Goal: Transaction & Acquisition: Download file/media

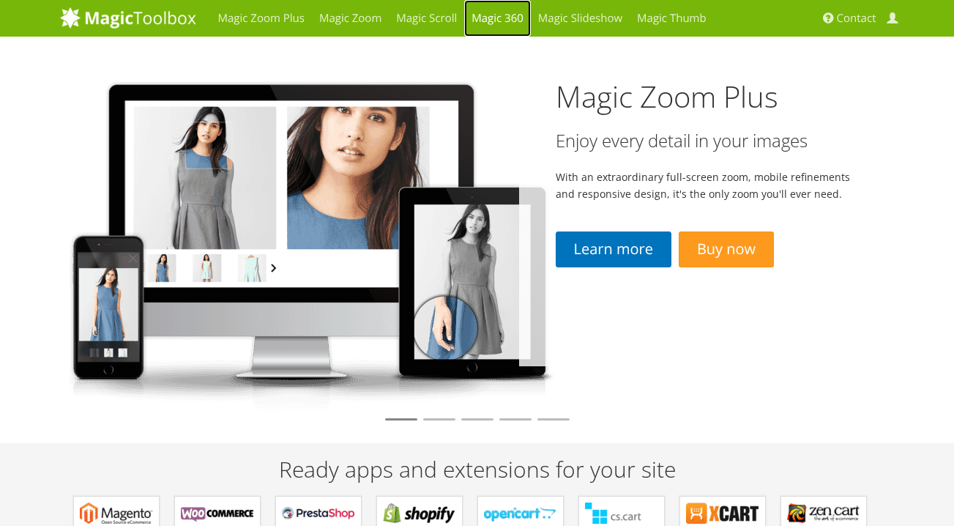
click at [509, 15] on link "Magic 360" at bounding box center [497, 18] width 67 height 37
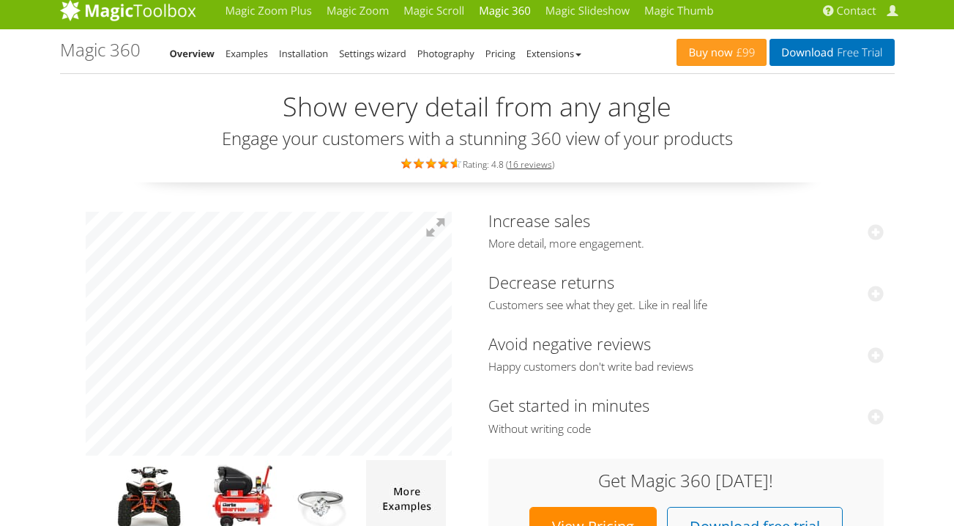
scroll to position [6, 0]
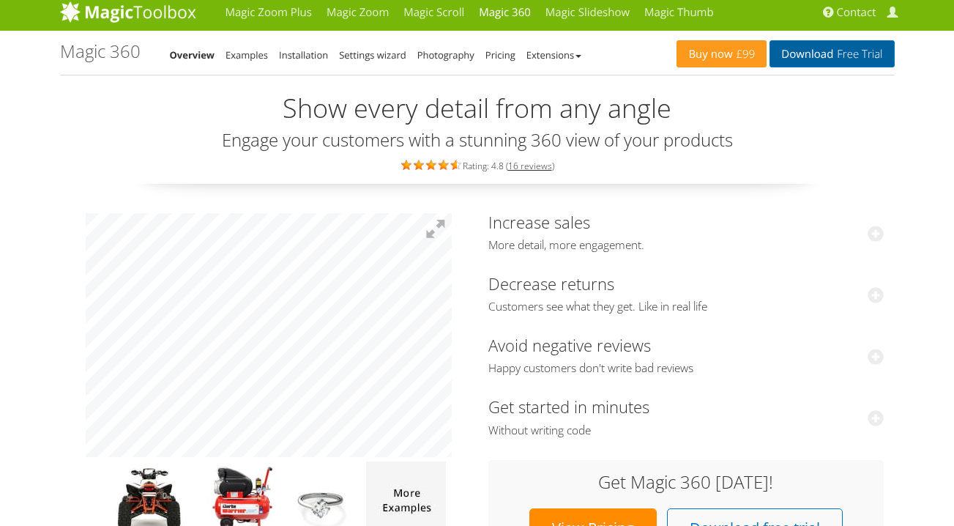
click at [812, 51] on link "Download Free Trial" at bounding box center [831, 53] width 124 height 27
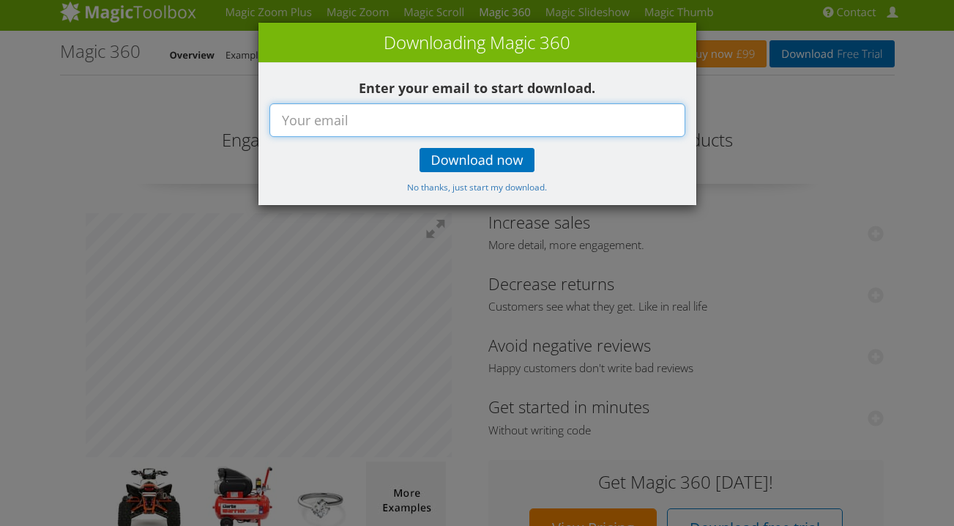
click at [517, 126] on input "text" at bounding box center [477, 120] width 416 height 34
type input "karthidreamworld@gmail.com"
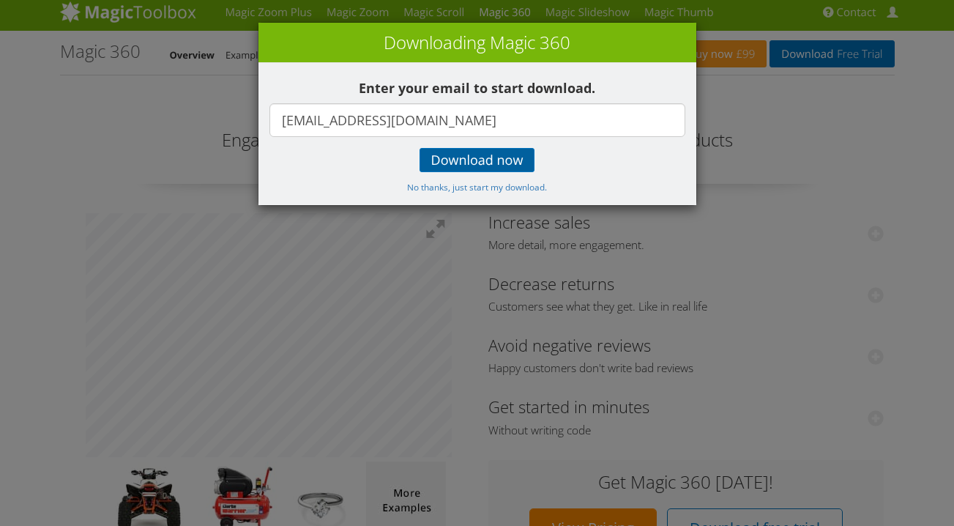
click at [495, 164] on span "Download now" at bounding box center [477, 160] width 92 height 12
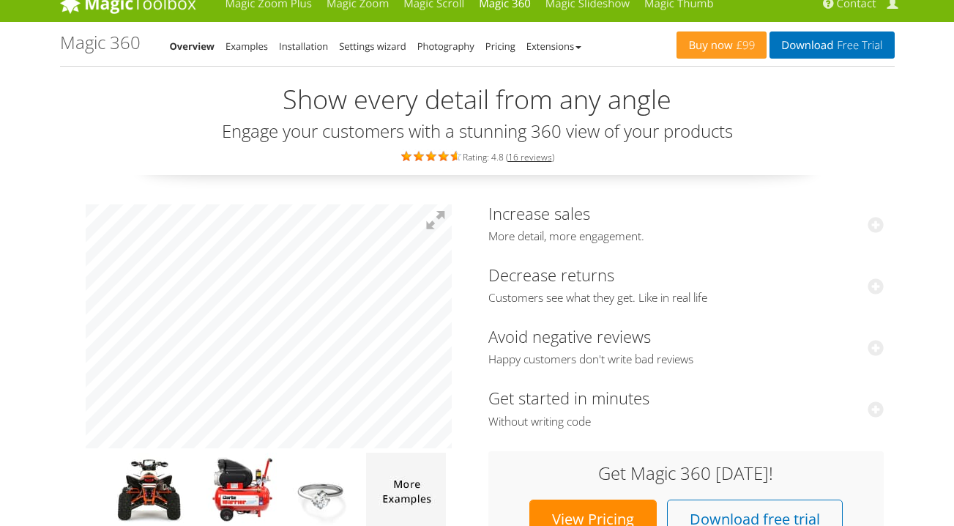
scroll to position [0, 0]
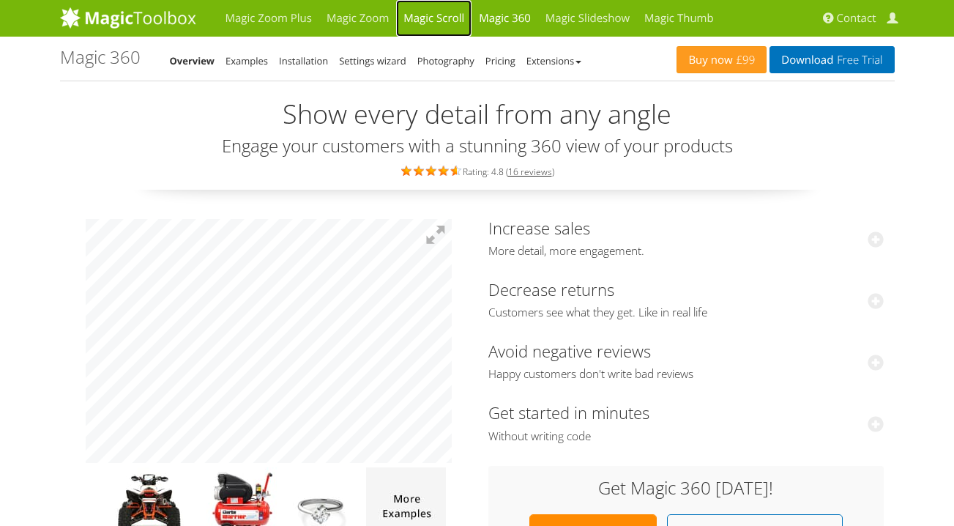
click at [438, 20] on link "Magic Scroll" at bounding box center [433, 18] width 75 height 37
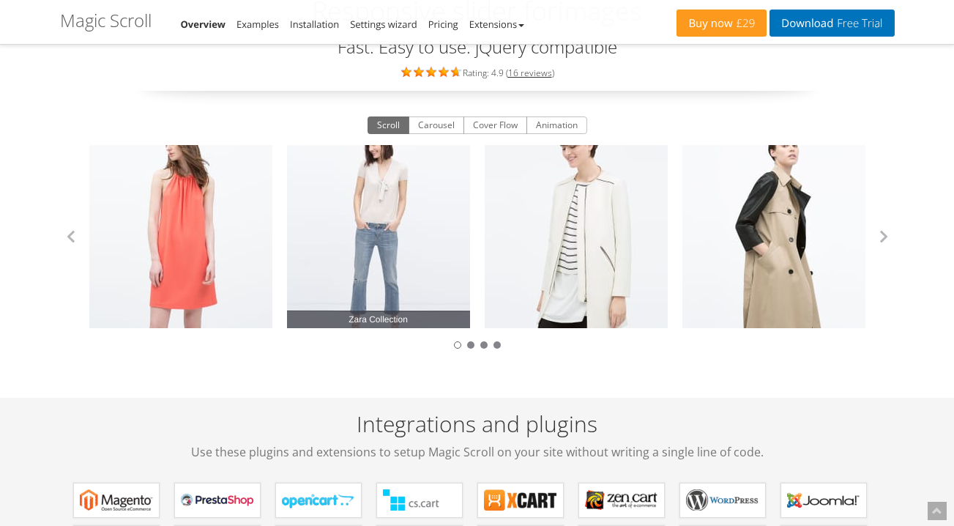
scroll to position [126, 0]
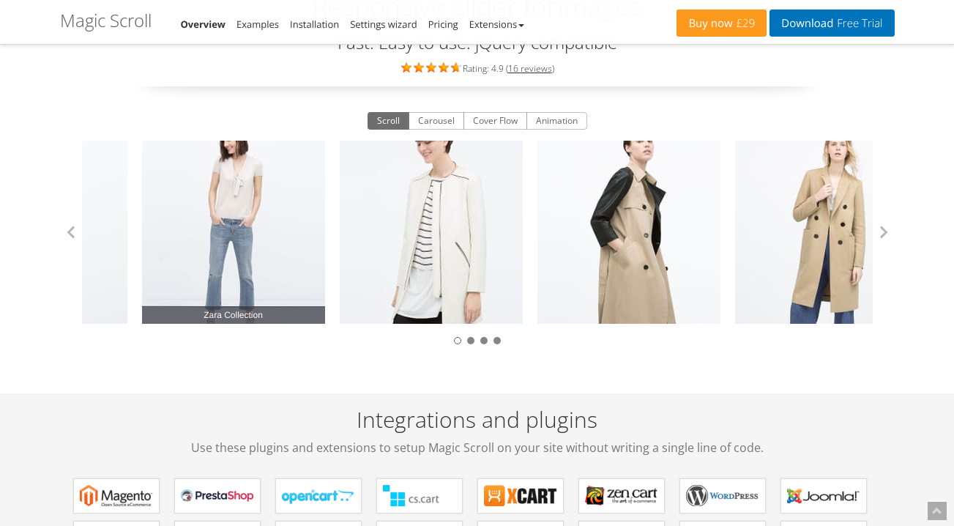
drag, startPoint x: 416, startPoint y: 265, endPoint x: 269, endPoint y: 283, distance: 148.2
click at [268, 283] on link "Zara Collection" at bounding box center [233, 232] width 183 height 183
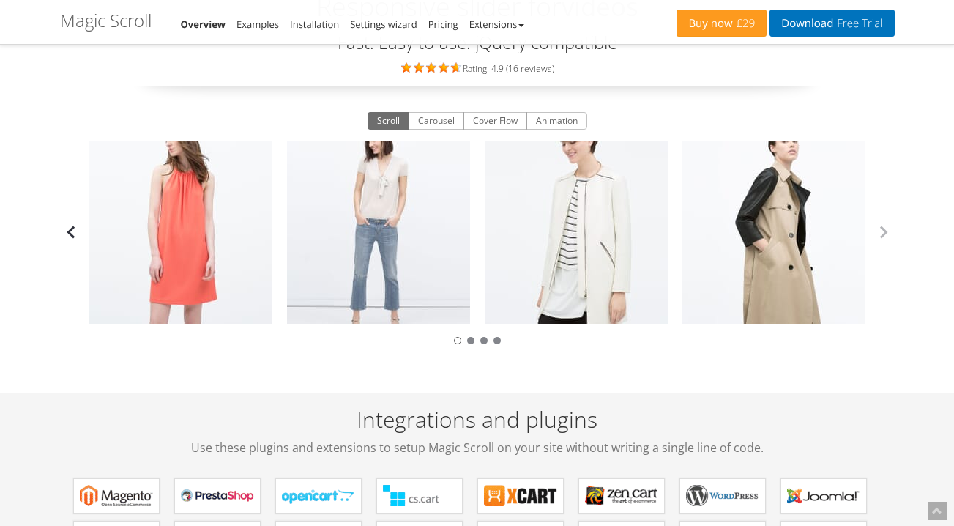
click at [64, 233] on button "button" at bounding box center [71, 232] width 22 height 22
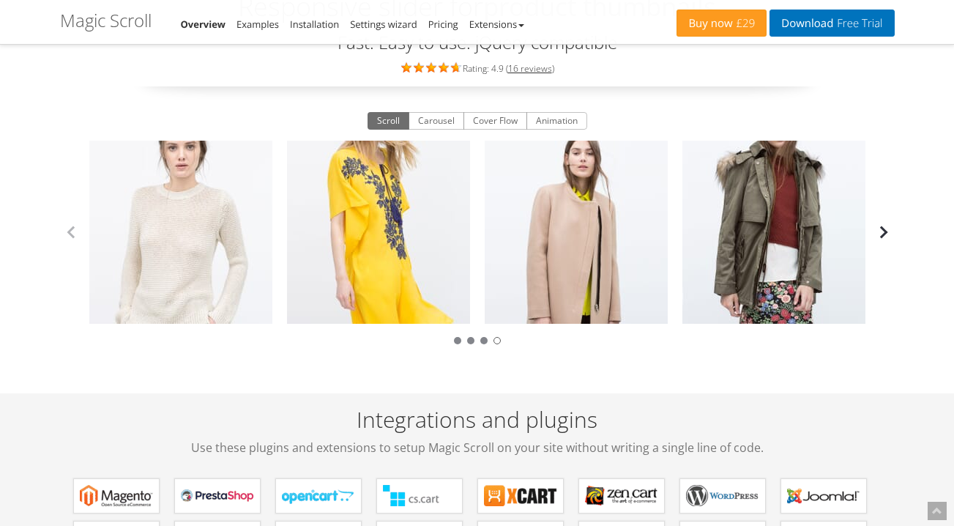
click at [889, 231] on button "button" at bounding box center [883, 232] width 22 height 22
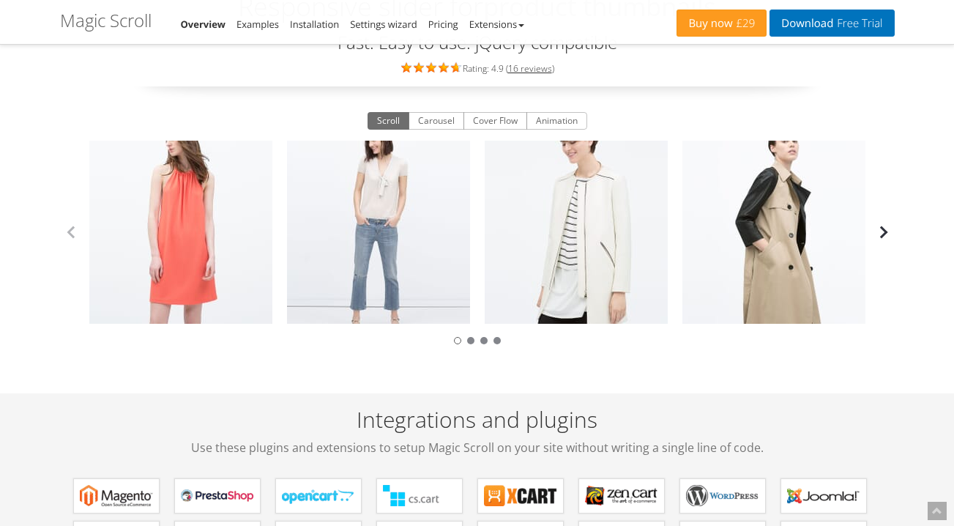
click at [885, 231] on button "button" at bounding box center [883, 232] width 22 height 22
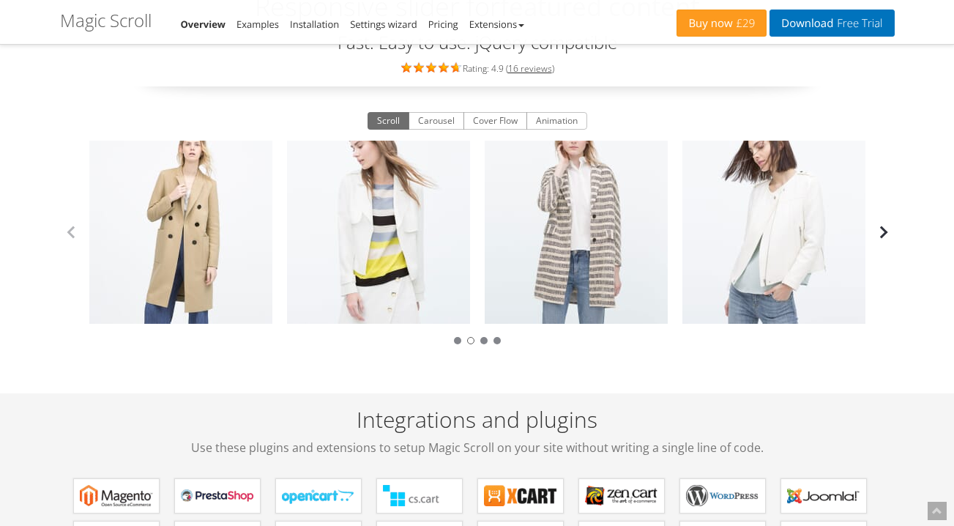
click at [885, 231] on button "button" at bounding box center [883, 232] width 22 height 22
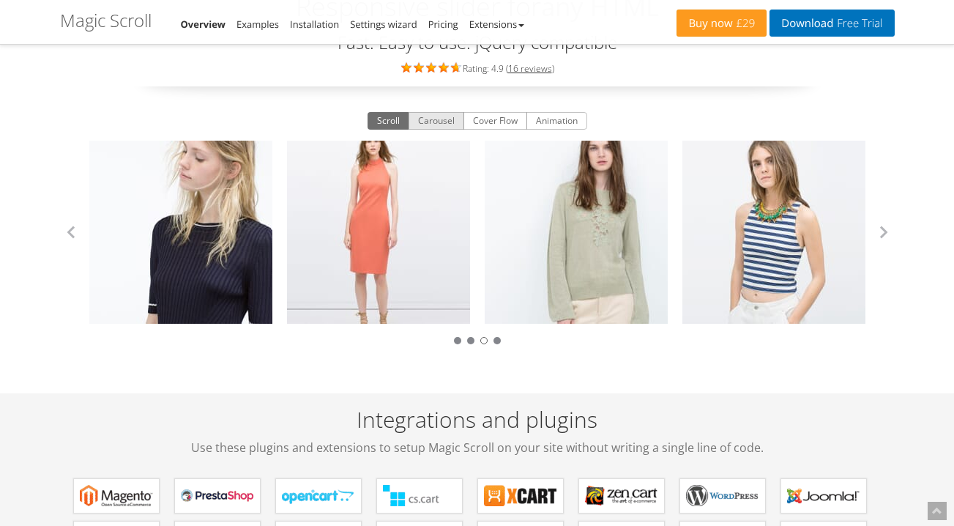
click at [444, 121] on button "Carousel" at bounding box center [436, 121] width 56 height 18
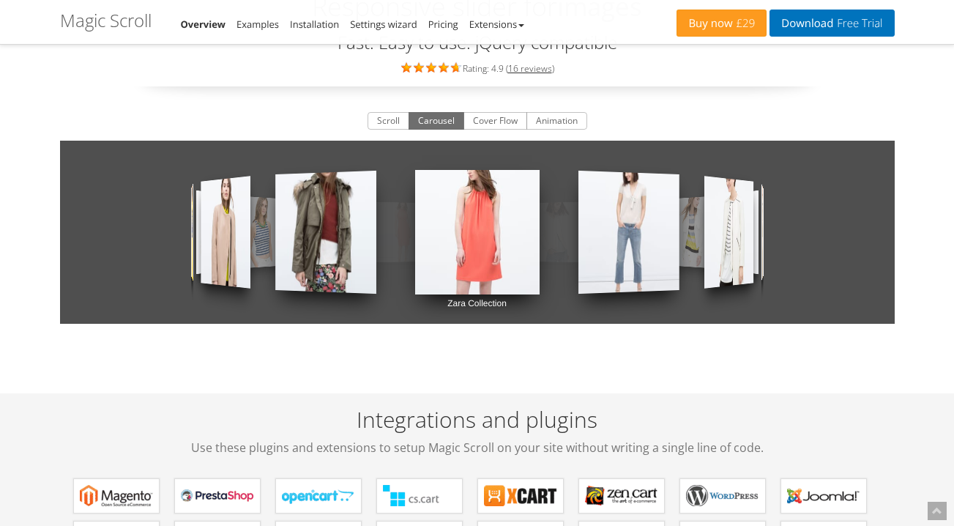
drag, startPoint x: 554, startPoint y: 255, endPoint x: 455, endPoint y: 255, distance: 99.5
click at [455, 255] on div "Zara Collection Zara Collection Zara Collection Zara Collection Zara Collection…" at bounding box center [477, 232] width 834 height 183
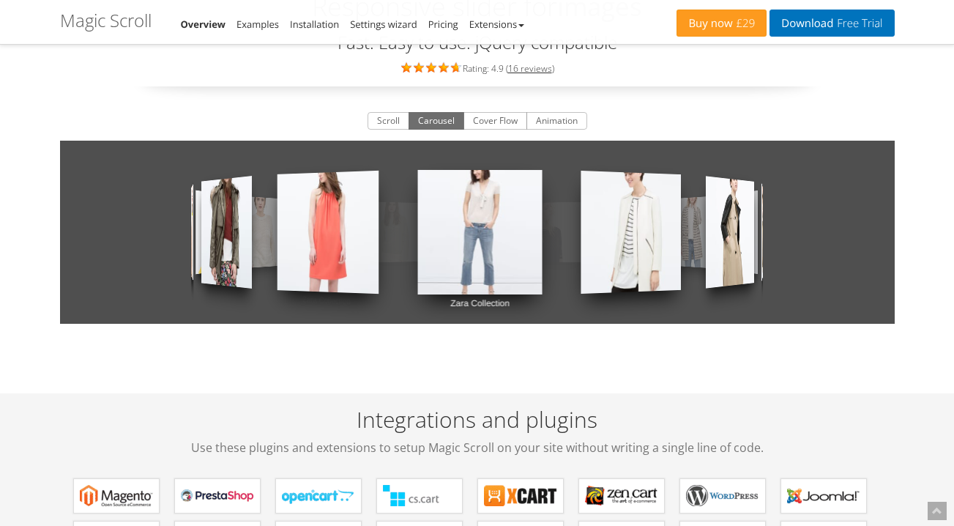
drag, startPoint x: 519, startPoint y: 253, endPoint x: 392, endPoint y: 253, distance: 126.6
click at [417, 253] on link "Zara Collection" at bounding box center [479, 232] width 124 height 183
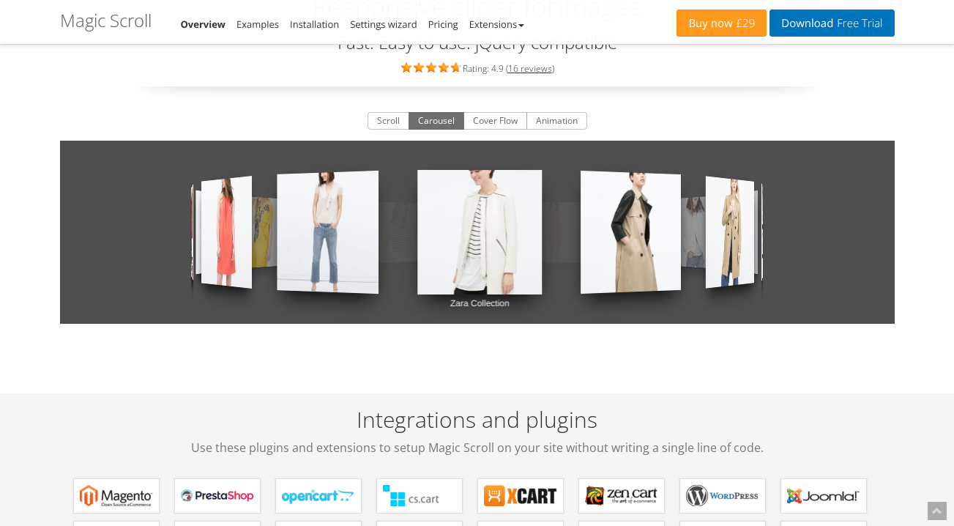
drag, startPoint x: 457, startPoint y: 242, endPoint x: 389, endPoint y: 236, distance: 68.4
click at [389, 236] on div "Zara Collection Zara Collection Zara Collection Zara Collection Zara Collection…" at bounding box center [477, 232] width 834 height 183
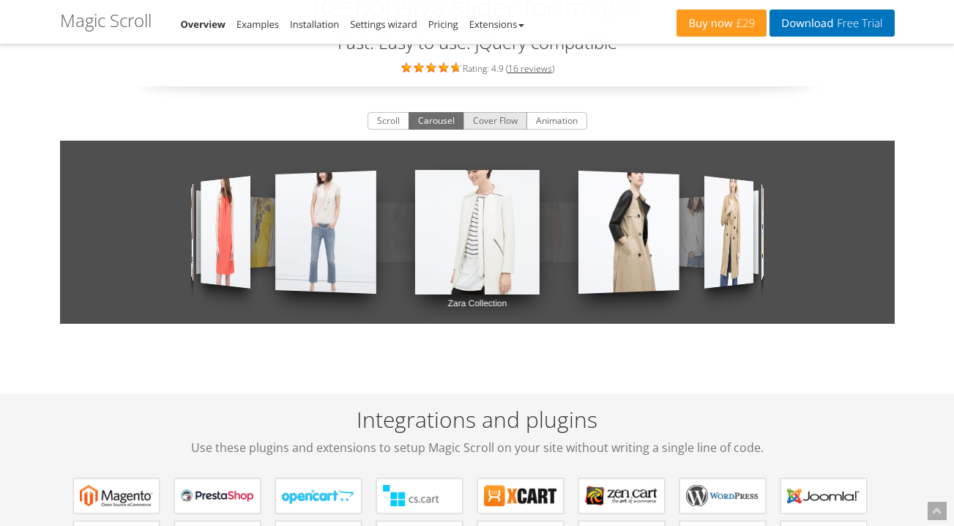
click at [490, 121] on button "Cover Flow" at bounding box center [495, 121] width 64 height 18
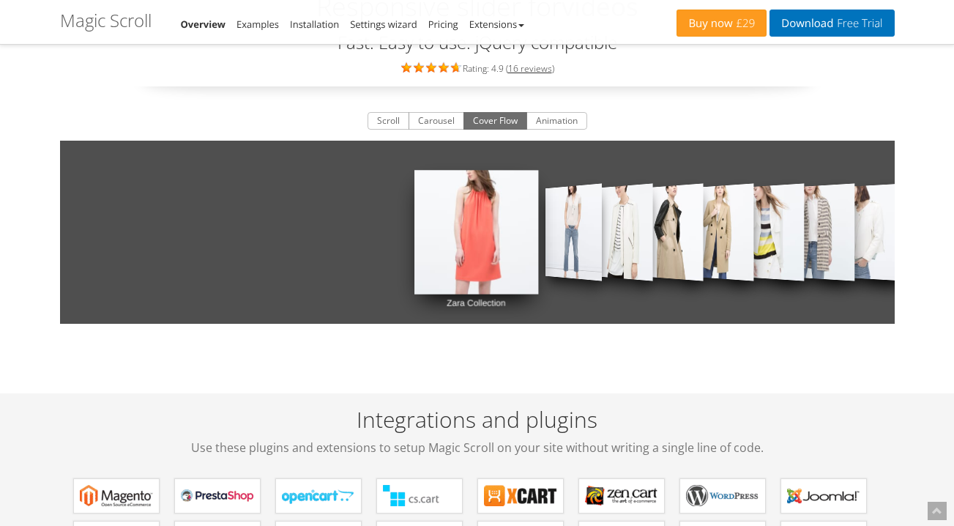
drag, startPoint x: 514, startPoint y: 228, endPoint x: 419, endPoint y: 228, distance: 94.4
click at [419, 228] on link "Zara Collection" at bounding box center [476, 232] width 124 height 182
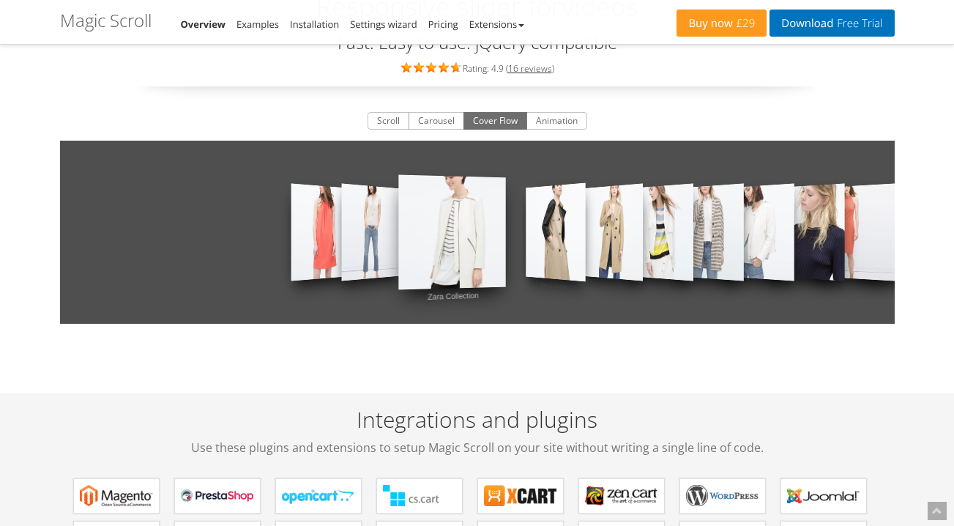
drag, startPoint x: 481, startPoint y: 231, endPoint x: 345, endPoint y: 231, distance: 135.4
click at [345, 231] on div "Zara Collection Zara Collection Zara Collection Zara Collection Zara Collection…" at bounding box center [477, 232] width 834 height 183
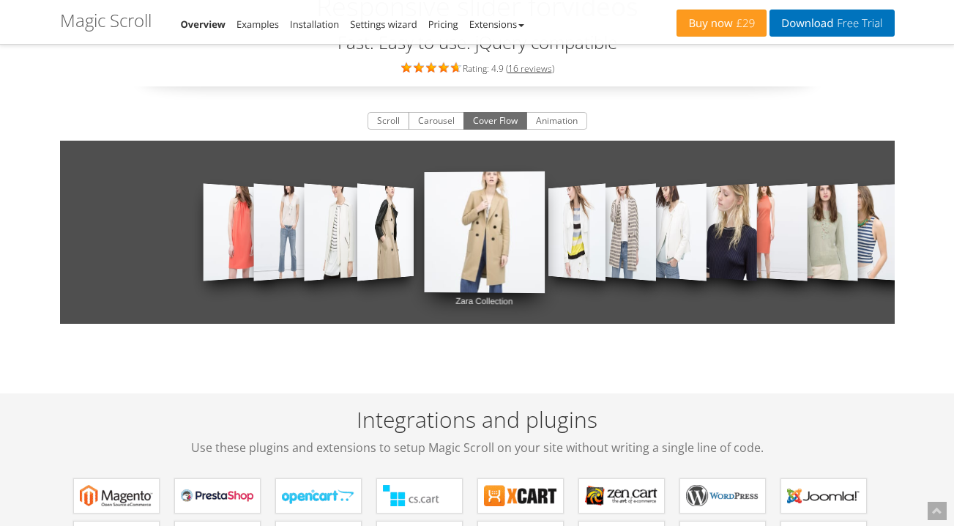
drag, startPoint x: 480, startPoint y: 236, endPoint x: 362, endPoint y: 236, distance: 117.8
click at [364, 236] on div "Zara Collection Zara Collection Zara Collection Zara Collection Zara Collection…" at bounding box center [477, 232] width 834 height 183
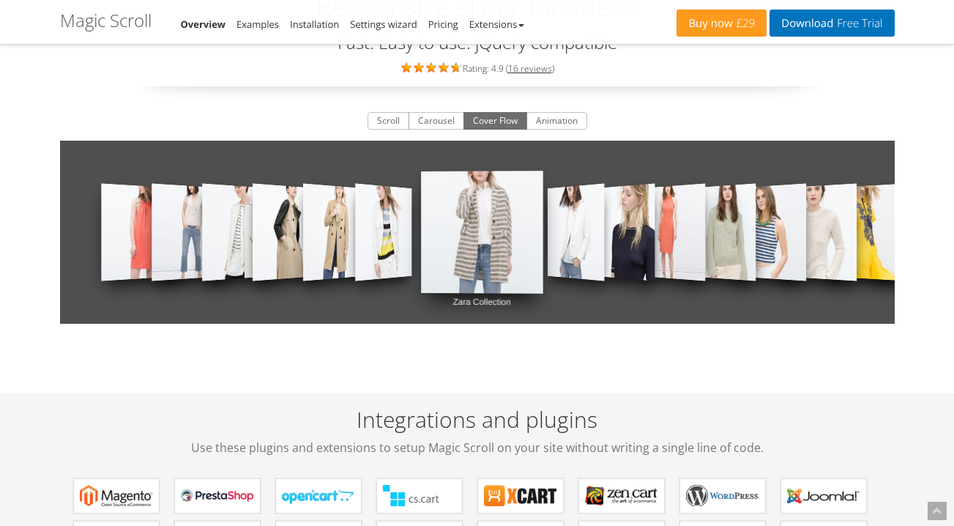
drag, startPoint x: 481, startPoint y: 240, endPoint x: 365, endPoint y: 239, distance: 115.6
click at [367, 239] on div "Zara Collection Zara Collection Zara Collection Zara Collection Zara Collection…" at bounding box center [477, 232] width 834 height 183
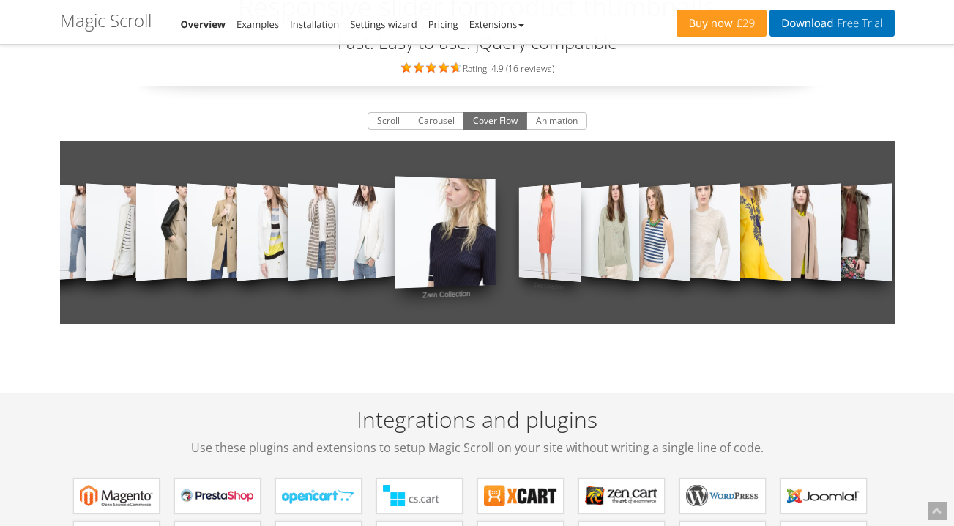
drag, startPoint x: 471, startPoint y: 242, endPoint x: 402, endPoint y: 242, distance: 69.5
click at [402, 242] on link "Zara Collection" at bounding box center [444, 231] width 100 height 165
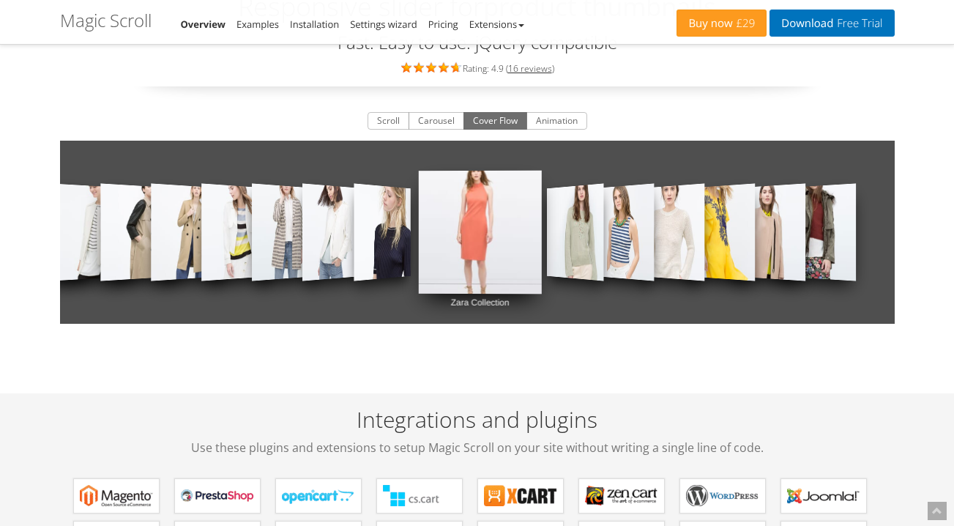
drag, startPoint x: 477, startPoint y: 244, endPoint x: 373, endPoint y: 244, distance: 104.7
click at [375, 244] on div "Zara Collection Zara Collection Zara Collection Zara Collection Zara Collection…" at bounding box center [477, 232] width 834 height 183
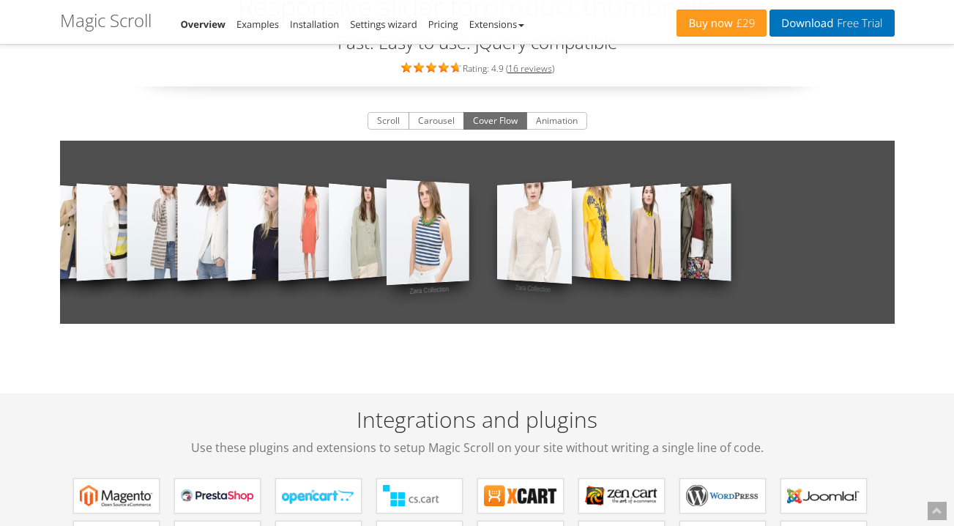
drag, startPoint x: 489, startPoint y: 240, endPoint x: 390, endPoint y: 240, distance: 98.8
click at [392, 240] on link "Zara Collection" at bounding box center [427, 232] width 83 height 156
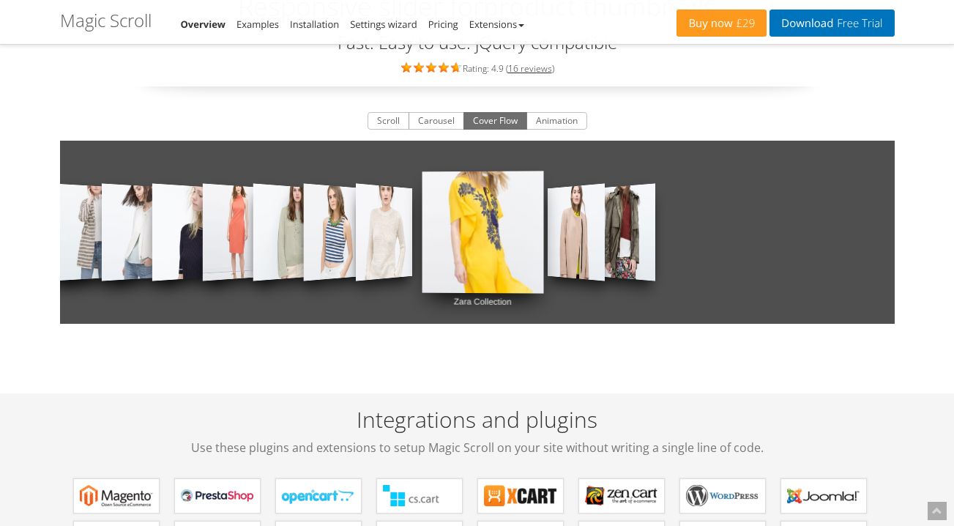
drag, startPoint x: 483, startPoint y: 246, endPoint x: 413, endPoint y: 246, distance: 70.3
click at [422, 246] on link "Zara Collection" at bounding box center [482, 232] width 121 height 180
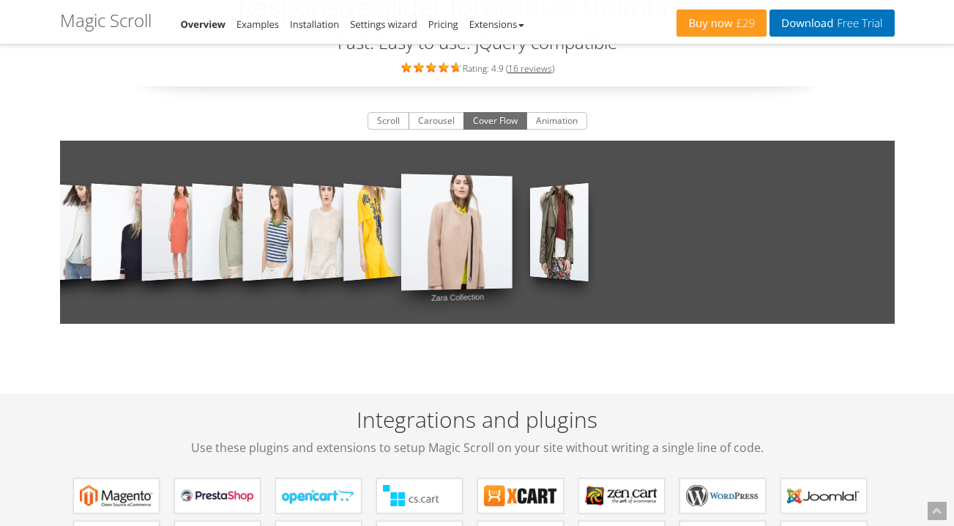
drag, startPoint x: 504, startPoint y: 255, endPoint x: 430, endPoint y: 255, distance: 73.9
click at [430, 255] on link "Zara Collection" at bounding box center [456, 231] width 111 height 171
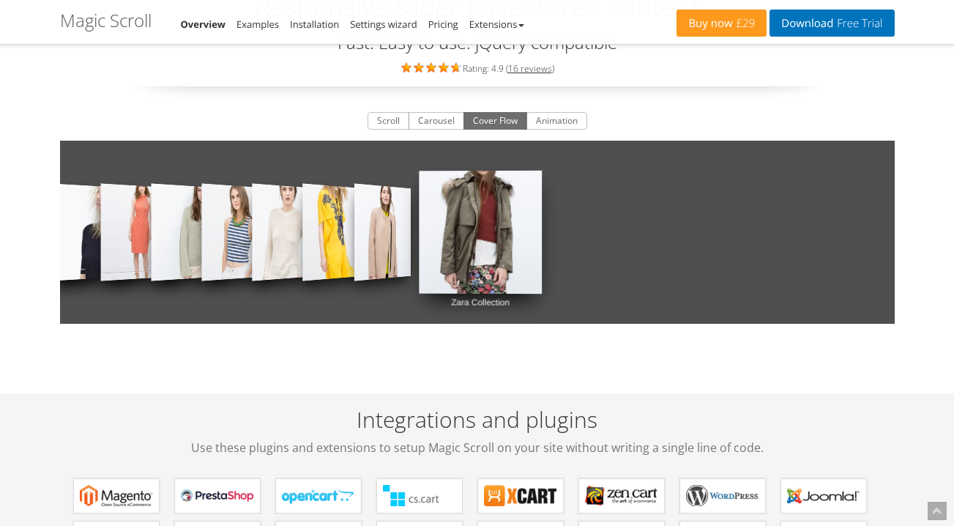
drag, startPoint x: 493, startPoint y: 255, endPoint x: 440, endPoint y: 255, distance: 52.7
click at [442, 255] on link "Zara Collection" at bounding box center [480, 232] width 123 height 182
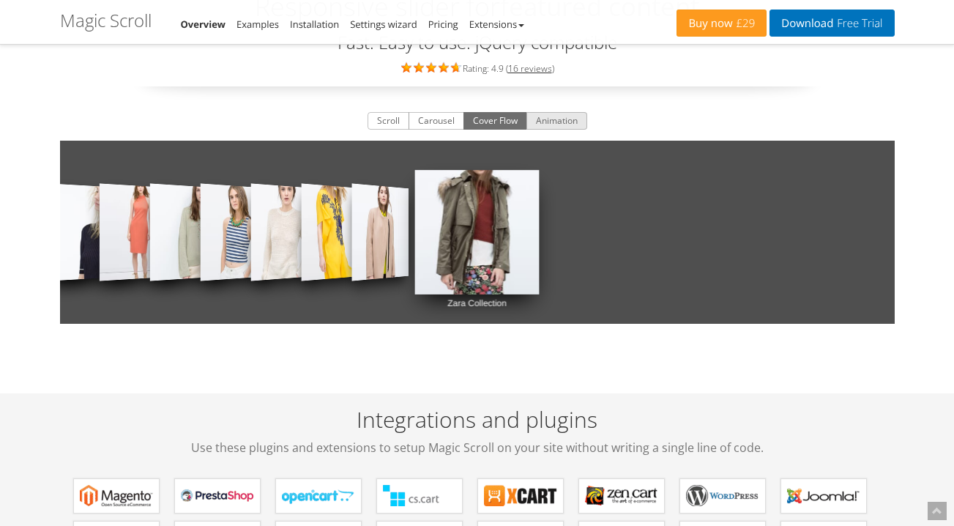
click at [550, 119] on button "Animation" at bounding box center [556, 121] width 61 height 18
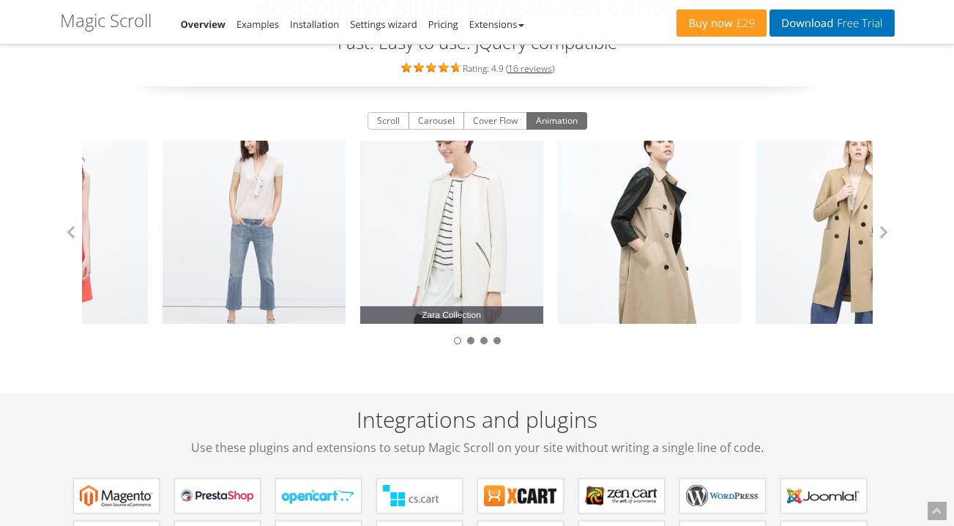
drag, startPoint x: 553, startPoint y: 270, endPoint x: 370, endPoint y: 275, distance: 183.0
click at [370, 275] on link "Zara Collection" at bounding box center [451, 232] width 183 height 183
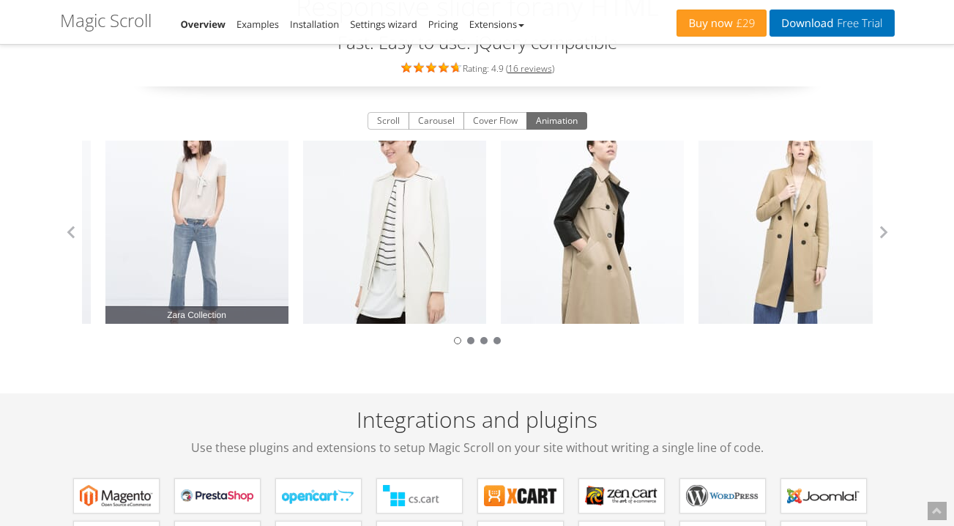
drag, startPoint x: 313, startPoint y: 257, endPoint x: 209, endPoint y: 257, distance: 103.9
click at [209, 257] on link "Zara Collection" at bounding box center [196, 232] width 183 height 183
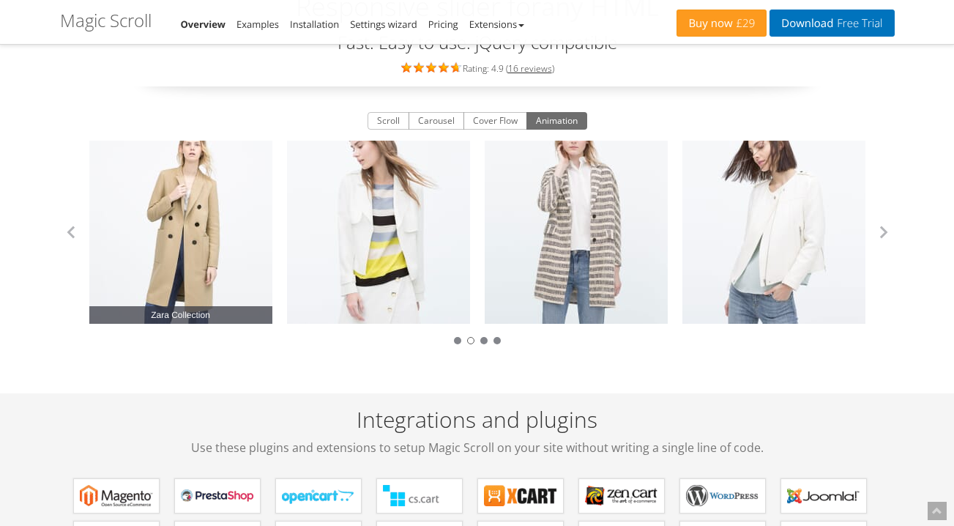
drag, startPoint x: 209, startPoint y: 257, endPoint x: 619, endPoint y: 257, distance: 409.9
click at [272, 257] on link "Zara Collection" at bounding box center [180, 232] width 183 height 183
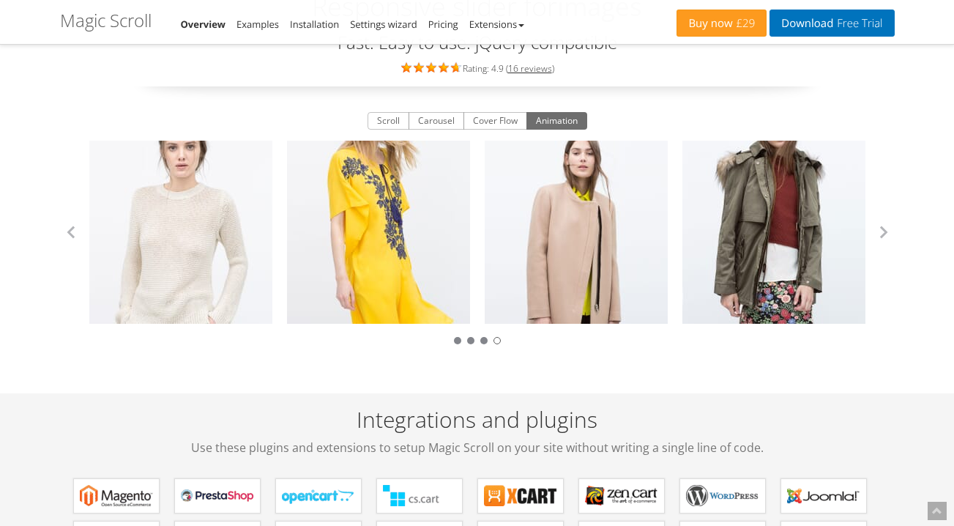
drag, startPoint x: 617, startPoint y: 255, endPoint x: 864, endPoint y: 256, distance: 246.7
click at [864, 256] on div "Zara Collection Zara Collection Zara Collection Zara Collection Zara Collection…" at bounding box center [477, 232] width 790 height 183
click at [878, 228] on button "button" at bounding box center [883, 232] width 22 height 22
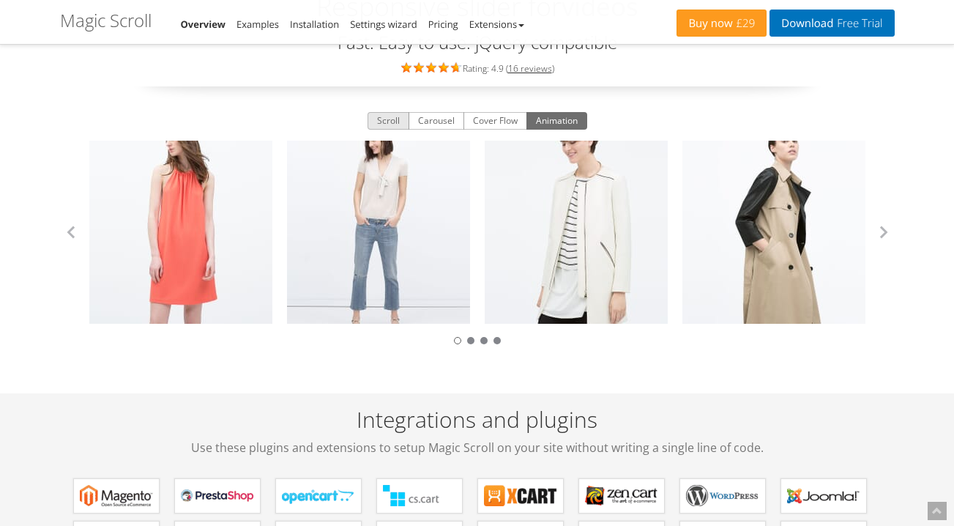
click at [386, 117] on button "Scroll" at bounding box center [388, 121] width 42 height 18
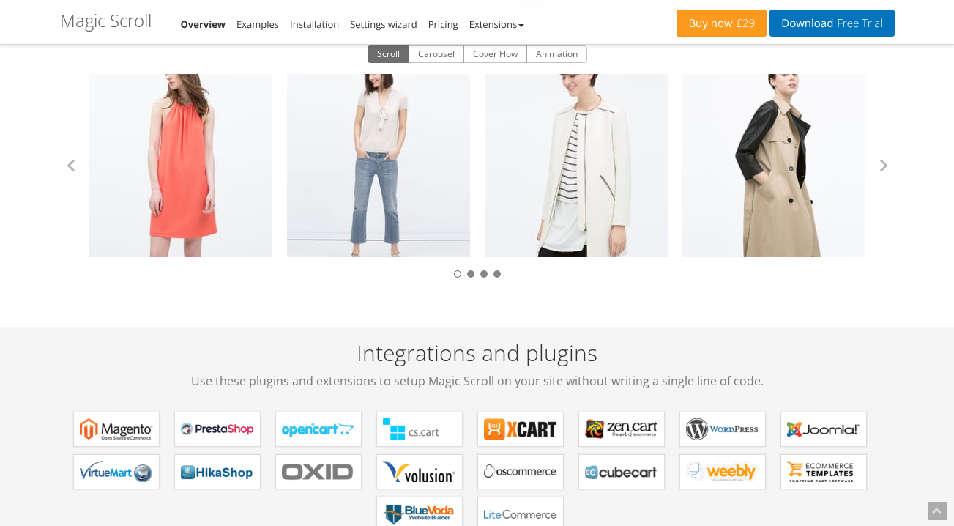
scroll to position [0, 0]
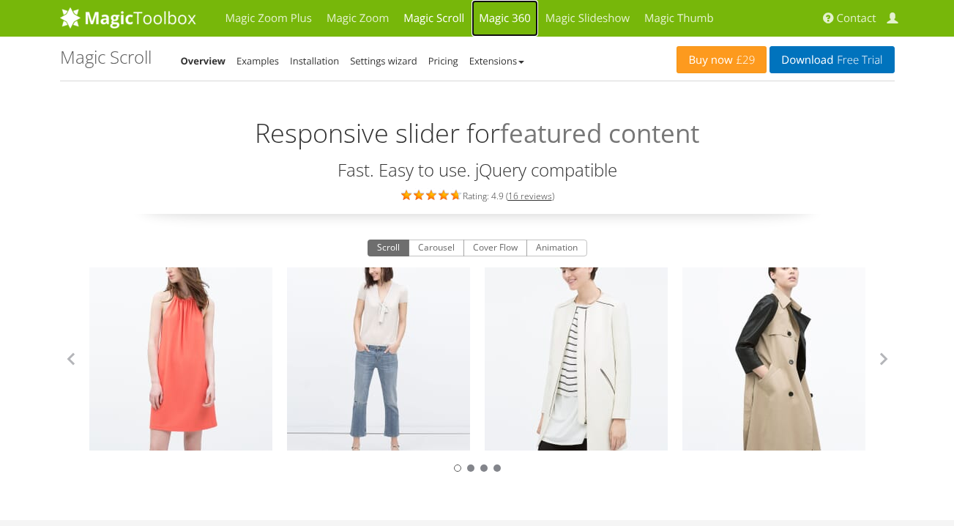
click at [509, 16] on link "Magic 360" at bounding box center [504, 18] width 67 height 37
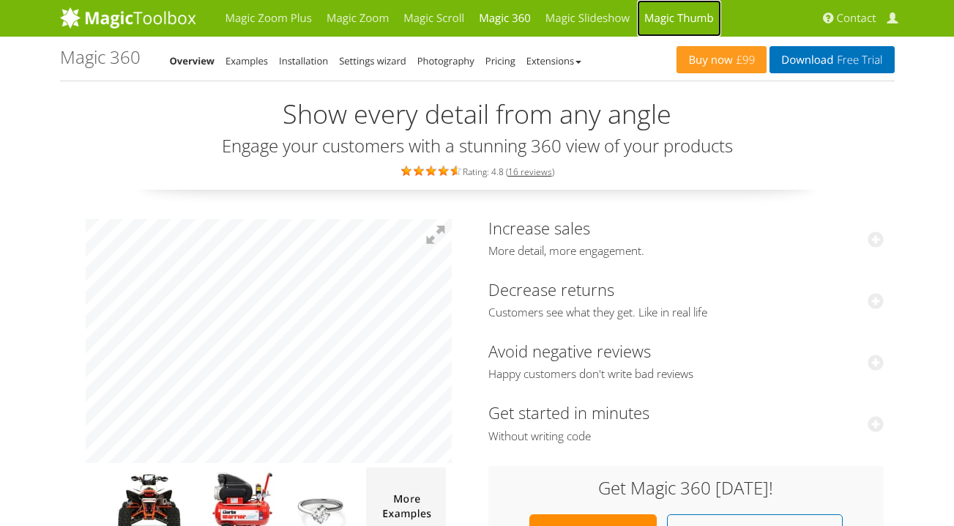
click at [669, 14] on link "Magic Thumb" at bounding box center [679, 18] width 84 height 37
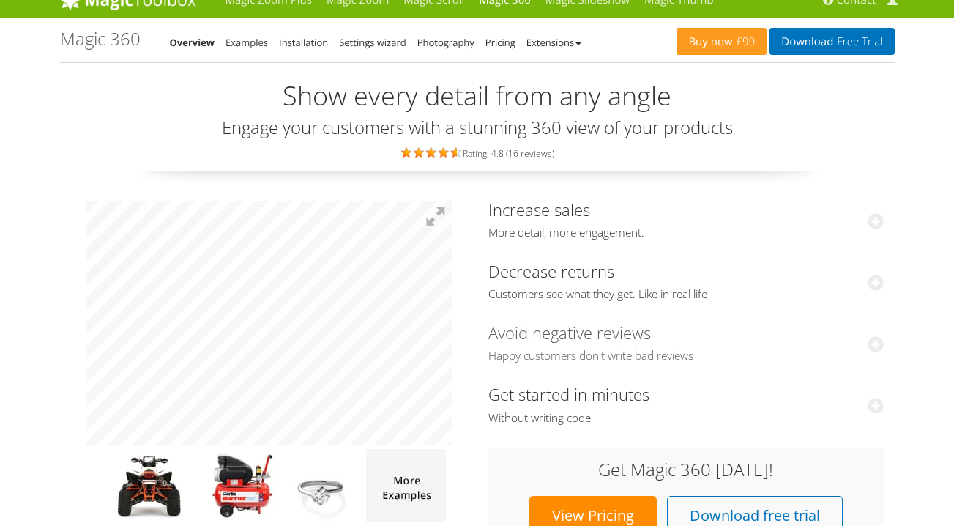
scroll to position [23, 0]
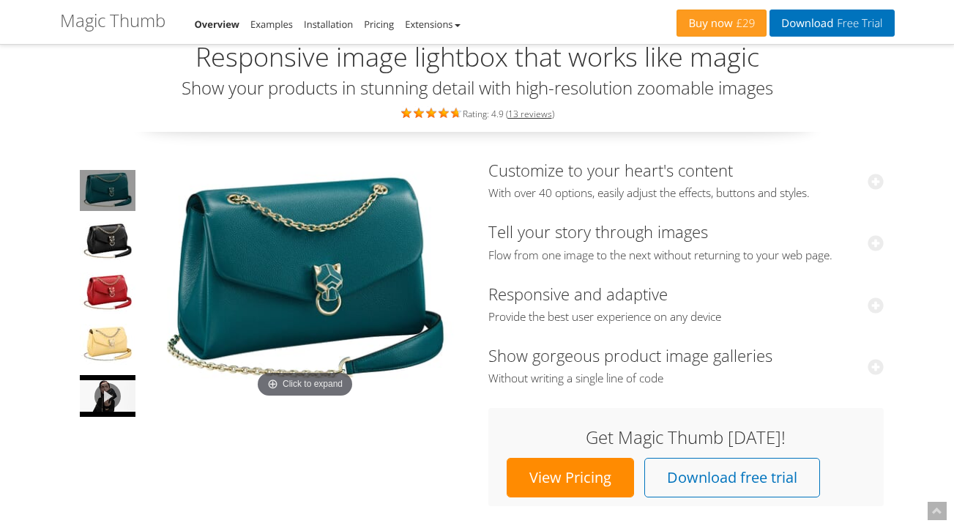
scroll to position [124, 0]
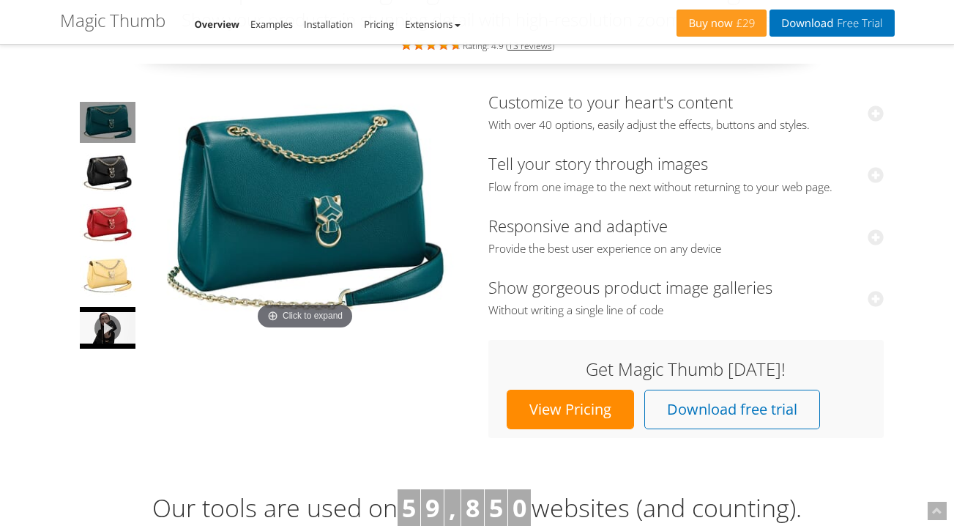
click at [321, 317] on img at bounding box center [305, 213] width 322 height 240
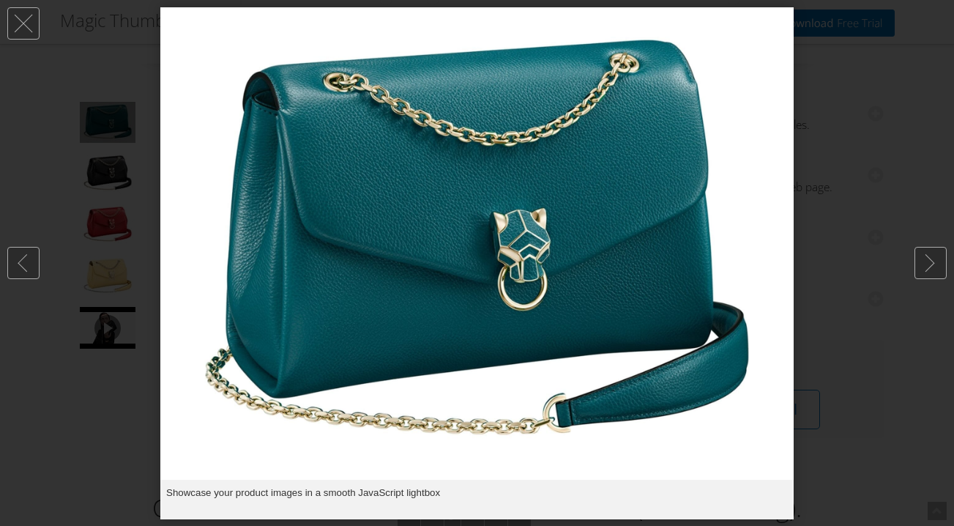
click at [78, 417] on div at bounding box center [477, 263] width 954 height 526
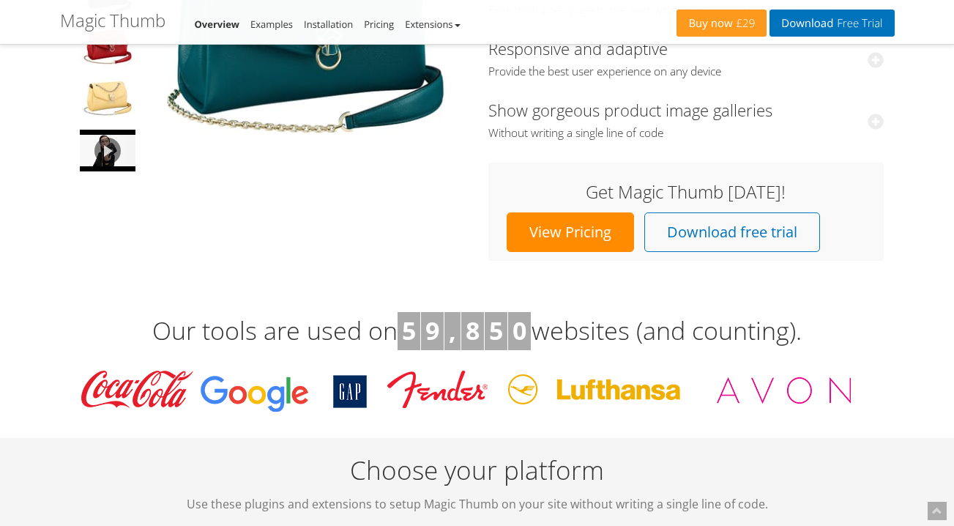
scroll to position [191, 0]
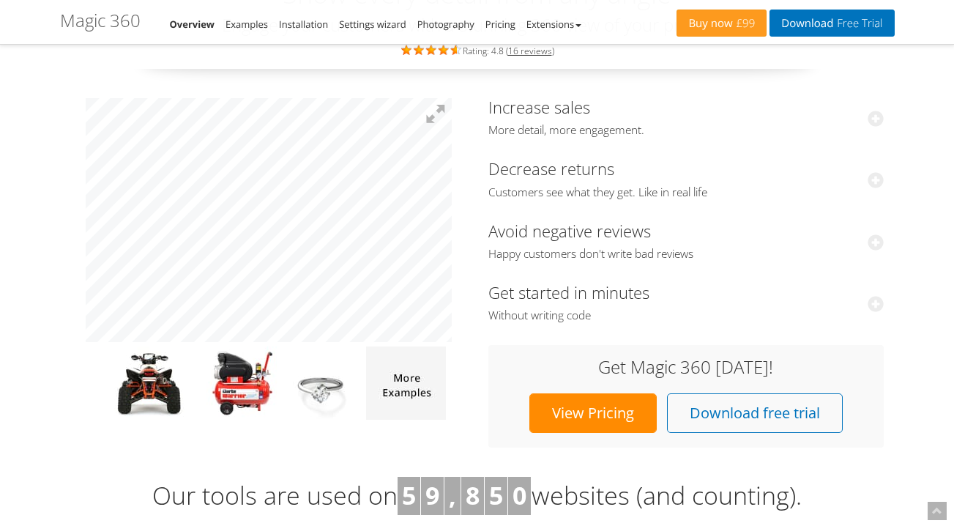
scroll to position [129, 0]
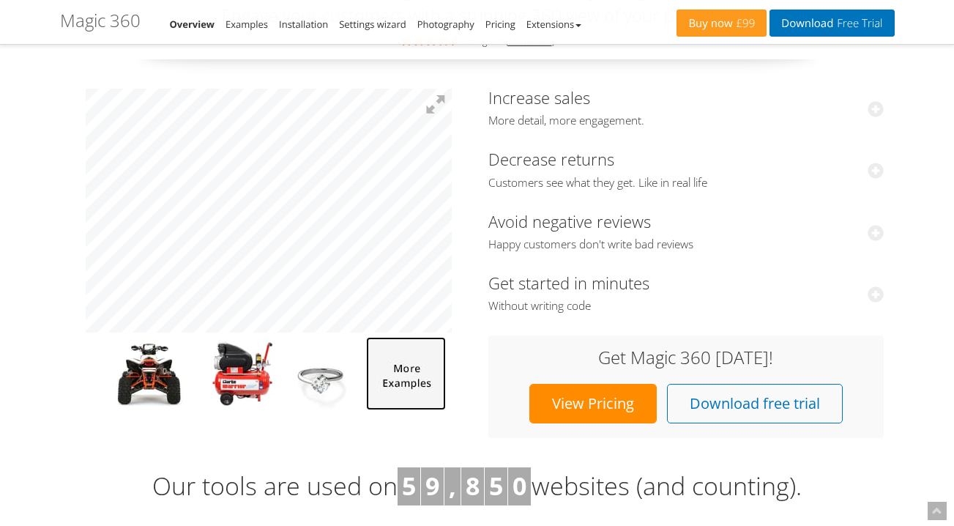
click at [403, 378] on img at bounding box center [406, 373] width 80 height 73
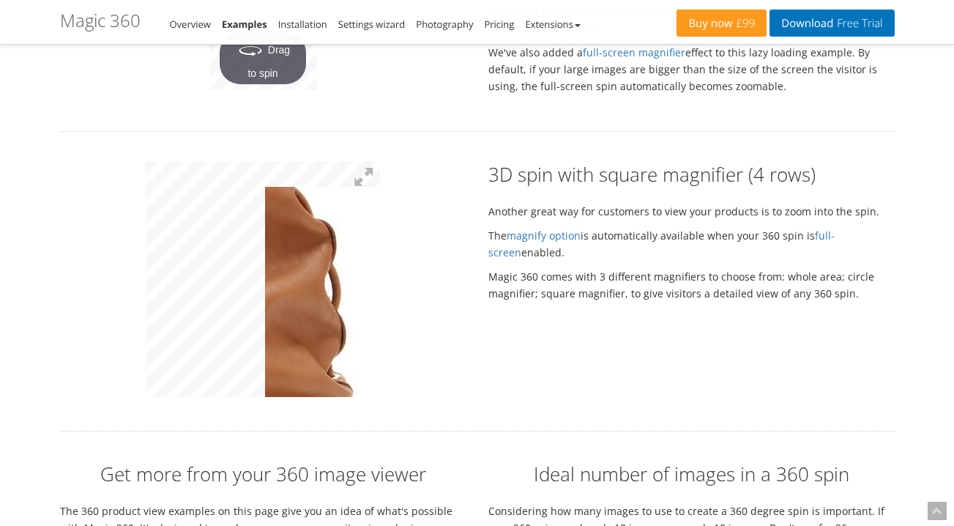
scroll to position [2802, 0]
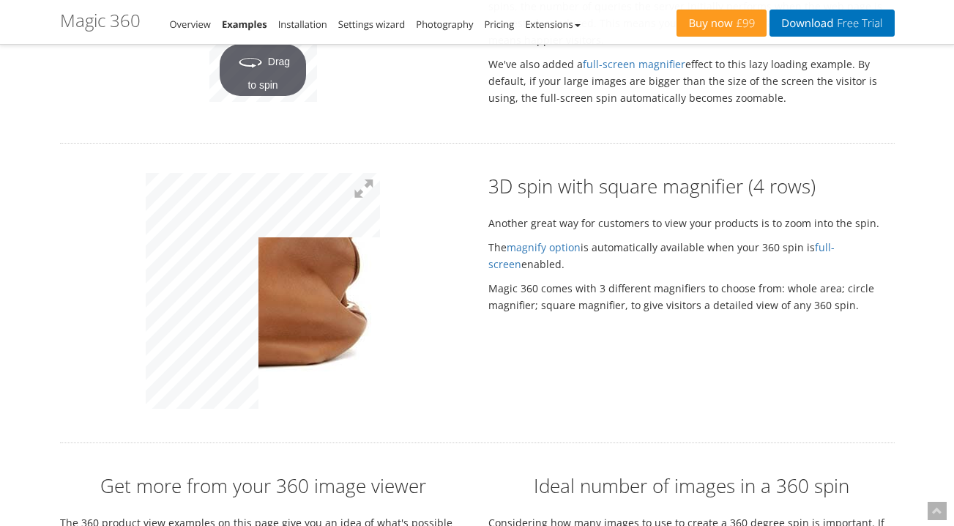
click at [495, 358] on div "3D spin with square magnifier (4 rows) Another great way for customers to view …" at bounding box center [477, 293] width 856 height 240
